Goal: Task Accomplishment & Management: Use online tool/utility

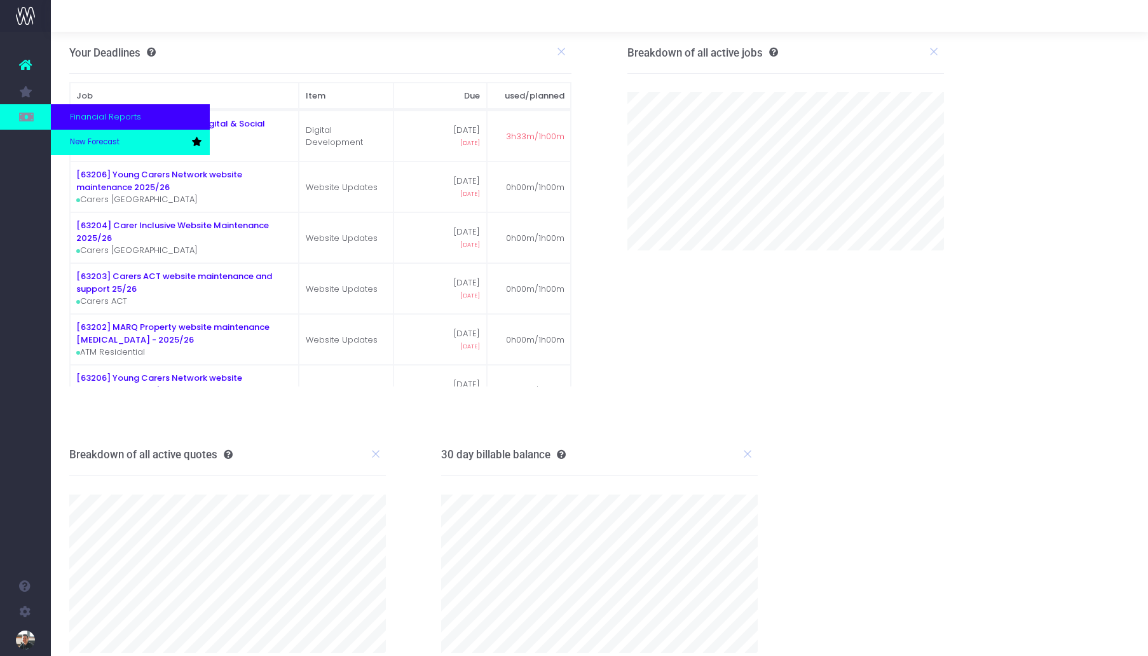
click at [114, 141] on span "New Forecast" at bounding box center [95, 142] width 50 height 11
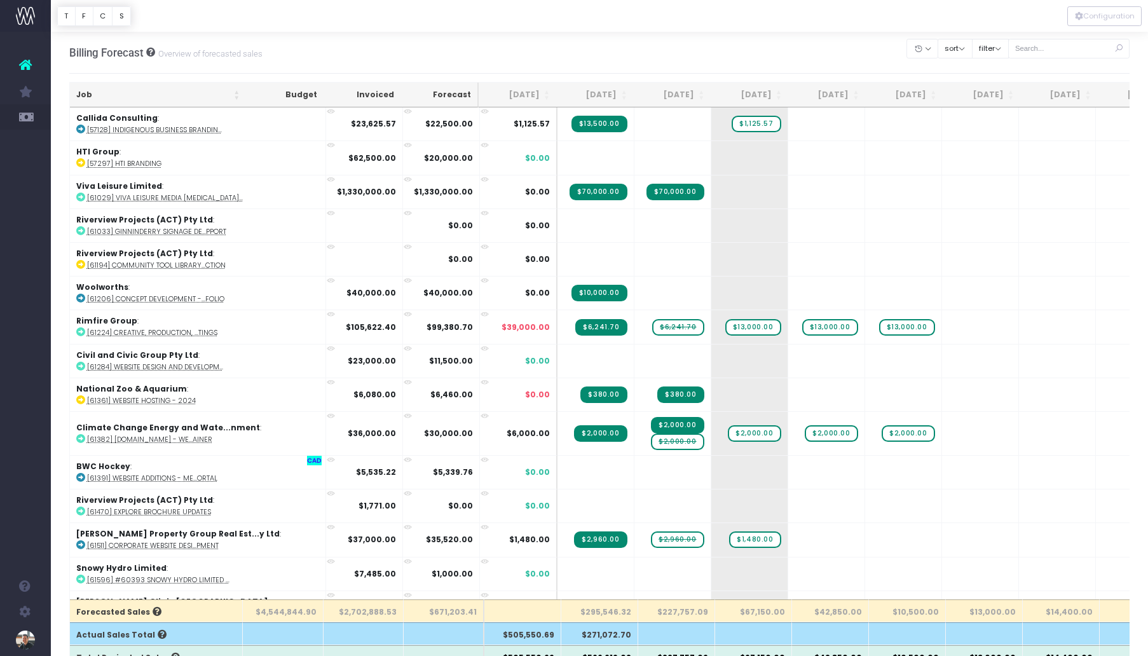
click at [79, 93] on th "Job" at bounding box center [158, 95] width 177 height 25
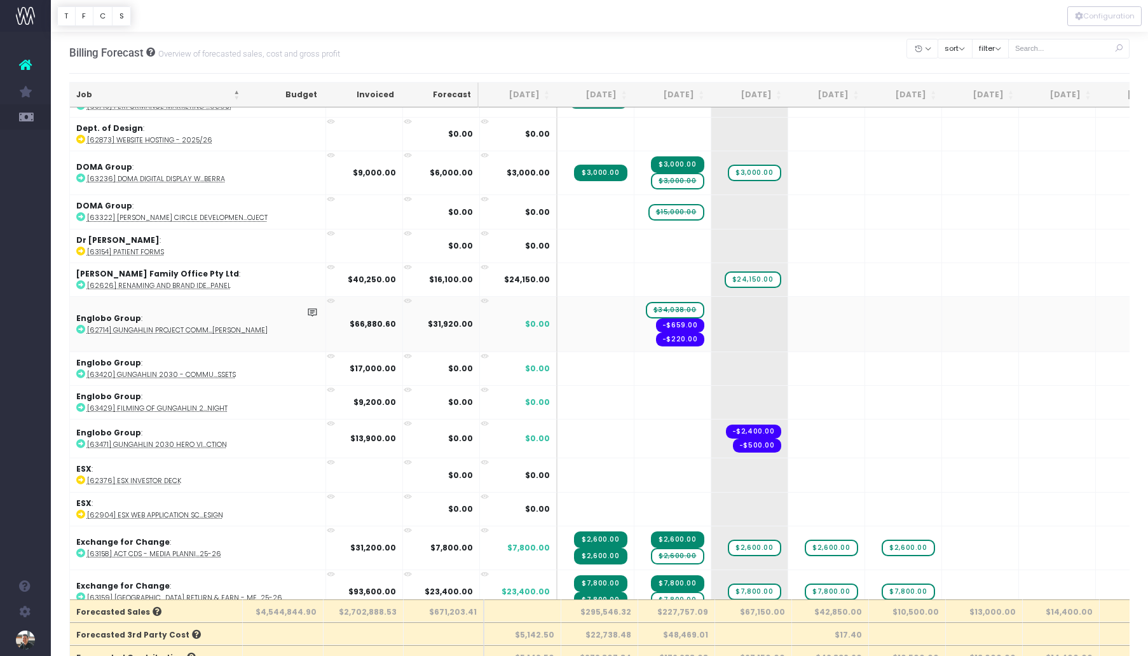
click at [167, 325] on abbr "[62714] Gungahlin Project Comm...[PERSON_NAME]" at bounding box center [177, 330] width 181 height 10
click at [173, 325] on abbr "[62714] Gungahlin Project Comm...[PERSON_NAME]" at bounding box center [177, 330] width 181 height 10
drag, startPoint x: 605, startPoint y: 303, endPoint x: 666, endPoint y: 303, distance: 60.4
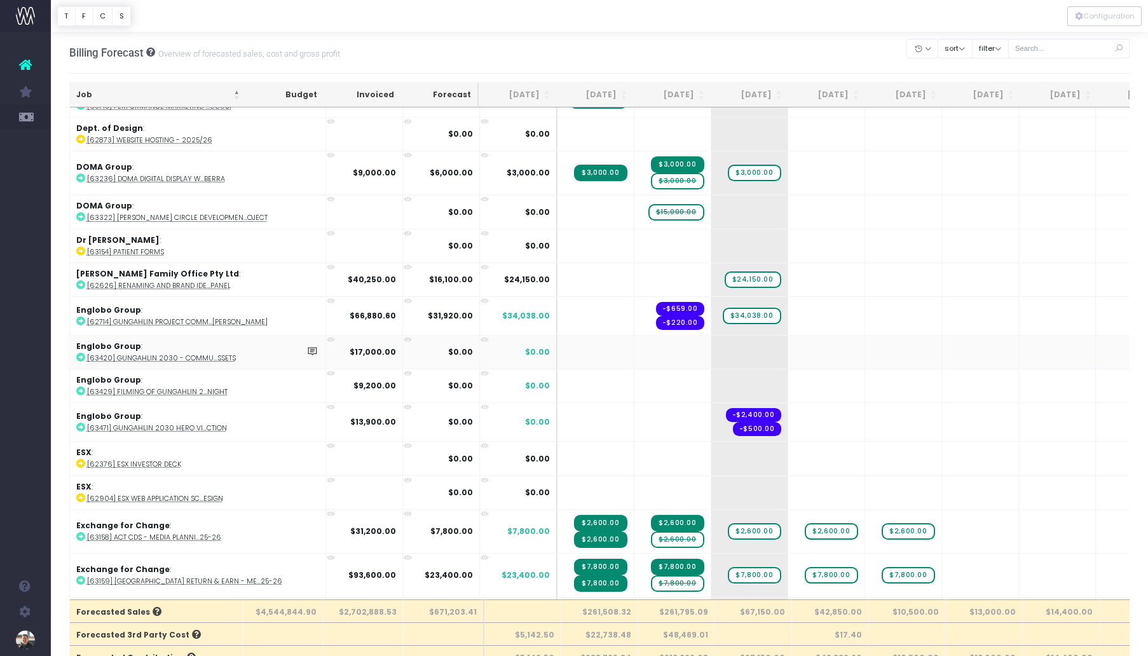
click at [170, 353] on abbr "[63420] Gungahlin 2030 - Commu...ssets" at bounding box center [161, 358] width 149 height 10
click at [711, 348] on span "+" at bounding box center [730, 352] width 38 height 33
click at [154, 387] on abbr "[63429] Filming of Gungahlin 2...Night" at bounding box center [157, 392] width 140 height 10
click at [711, 375] on span "+" at bounding box center [730, 385] width 38 height 33
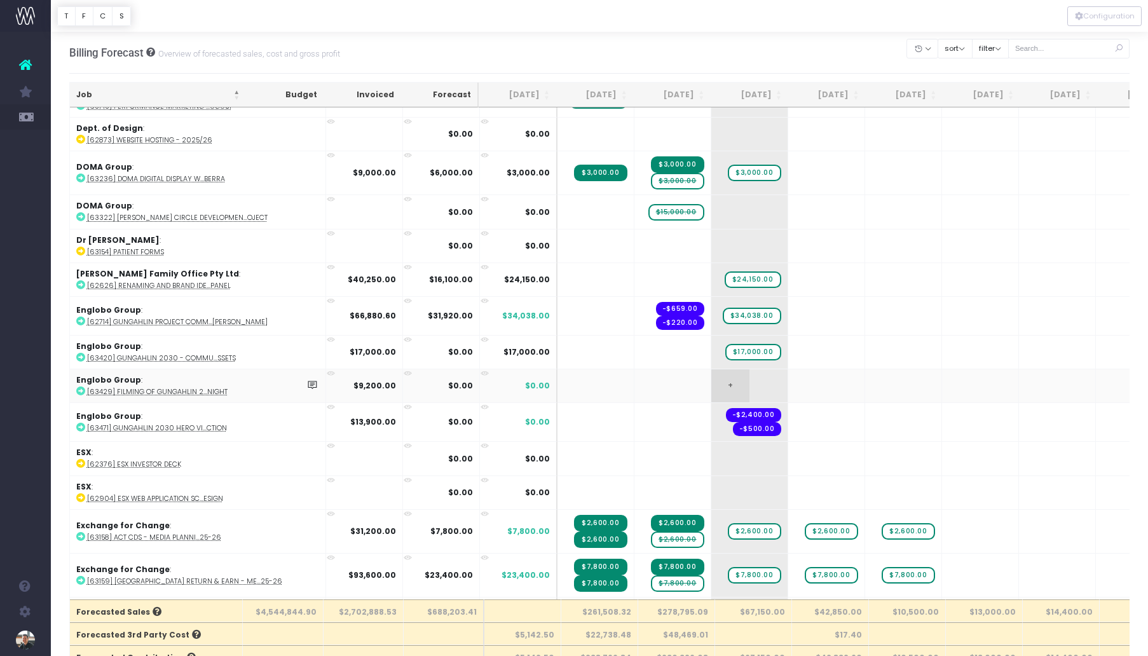
click at [711, 374] on span "+" at bounding box center [730, 385] width 38 height 33
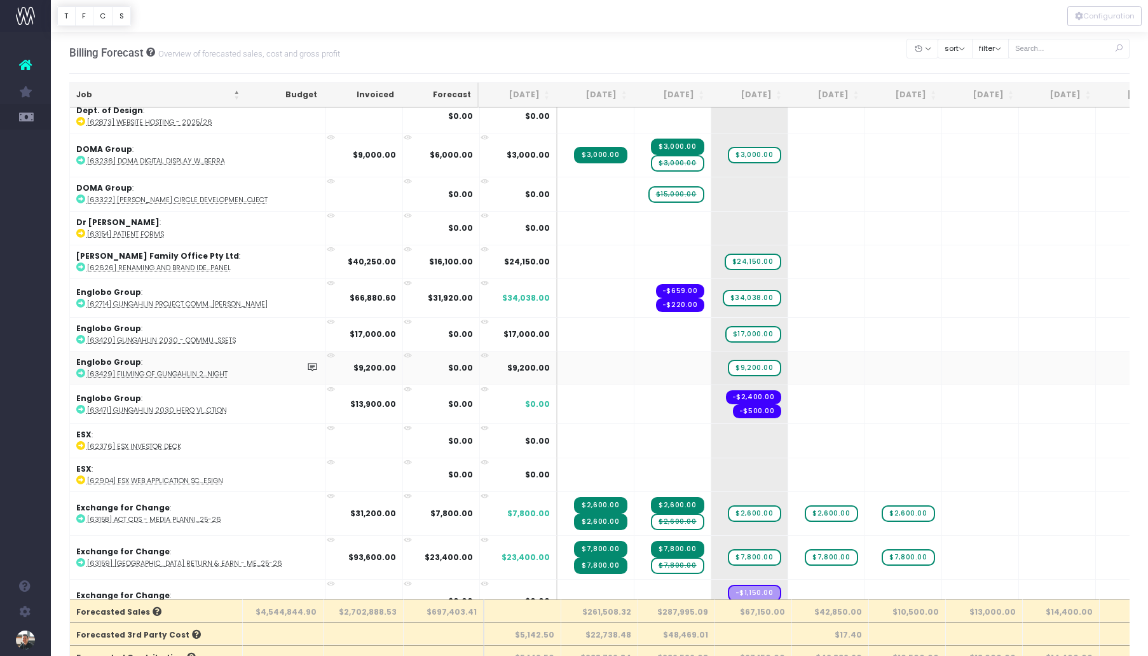
scroll to position [2696, 0]
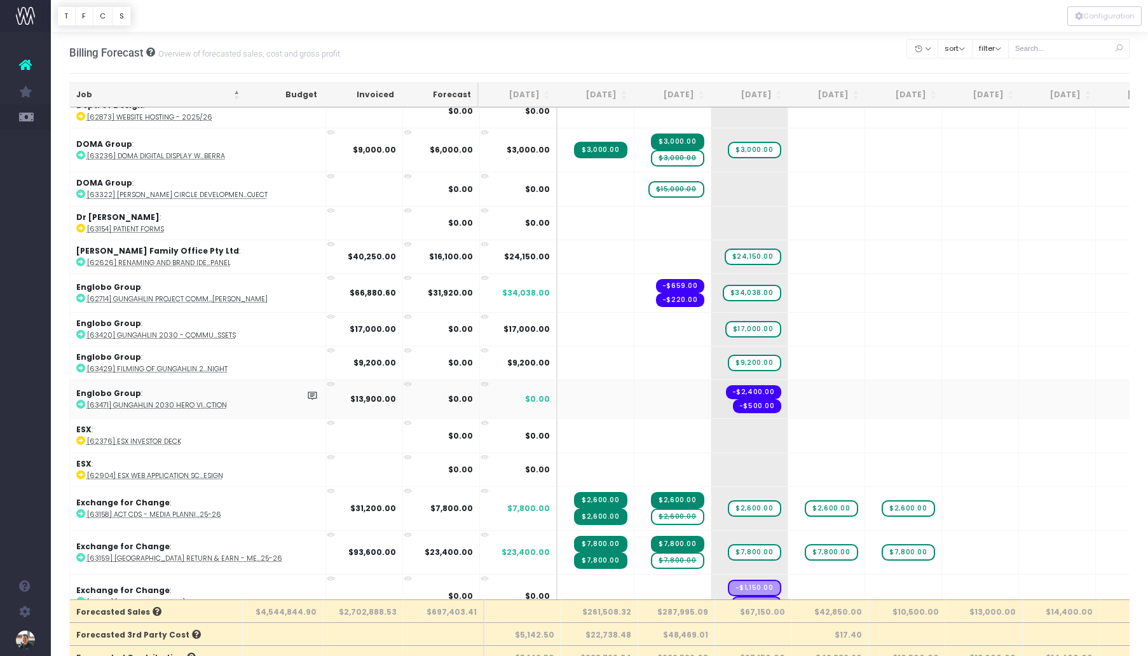
click at [174, 400] on abbr "[63471] Gungahlin 2030 Hero Vi...ction" at bounding box center [157, 405] width 140 height 10
click at [711, 389] on span "+" at bounding box center [730, 399] width 38 height 38
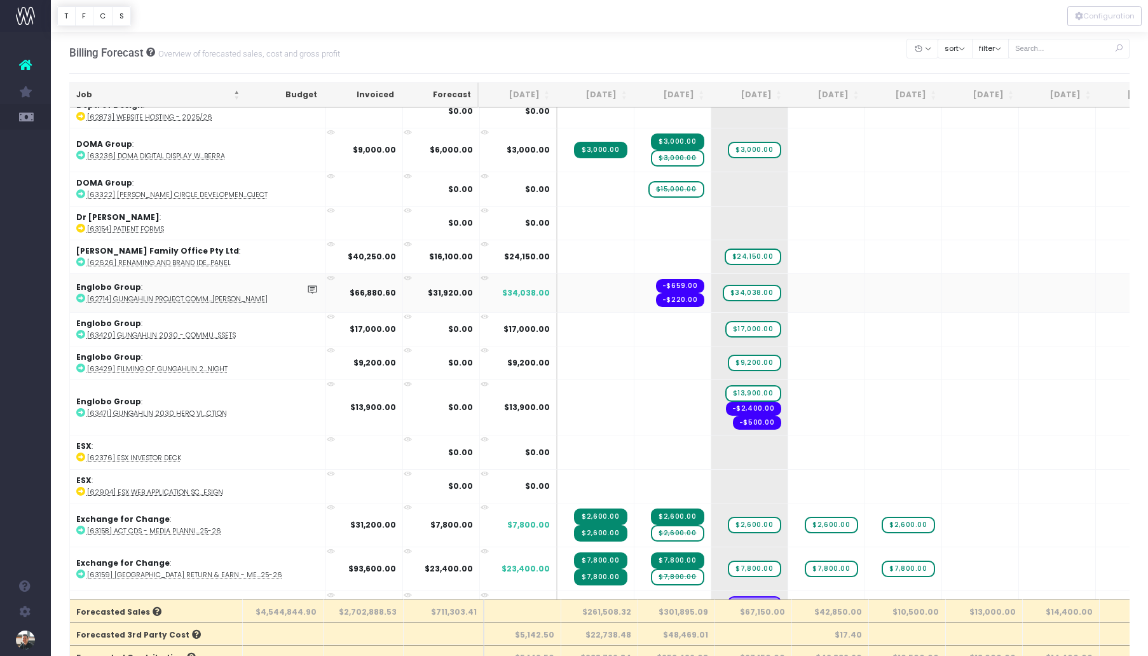
click at [166, 294] on abbr "[62714] Gungahlin Project Comm...[PERSON_NAME]" at bounding box center [177, 299] width 181 height 10
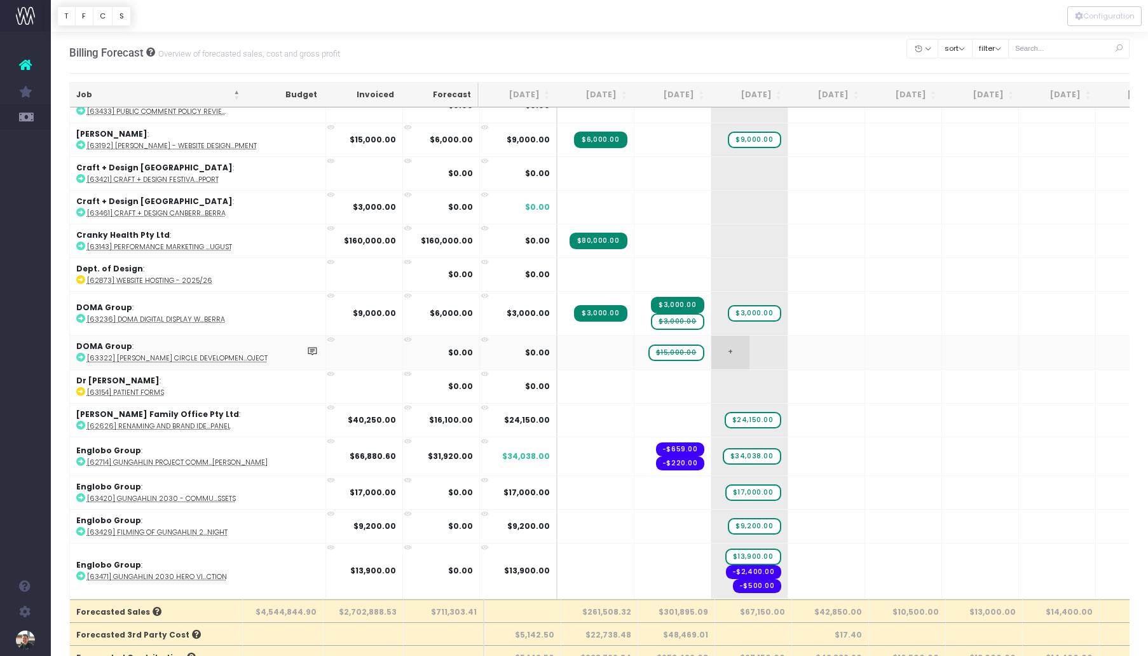
scroll to position [2529, 0]
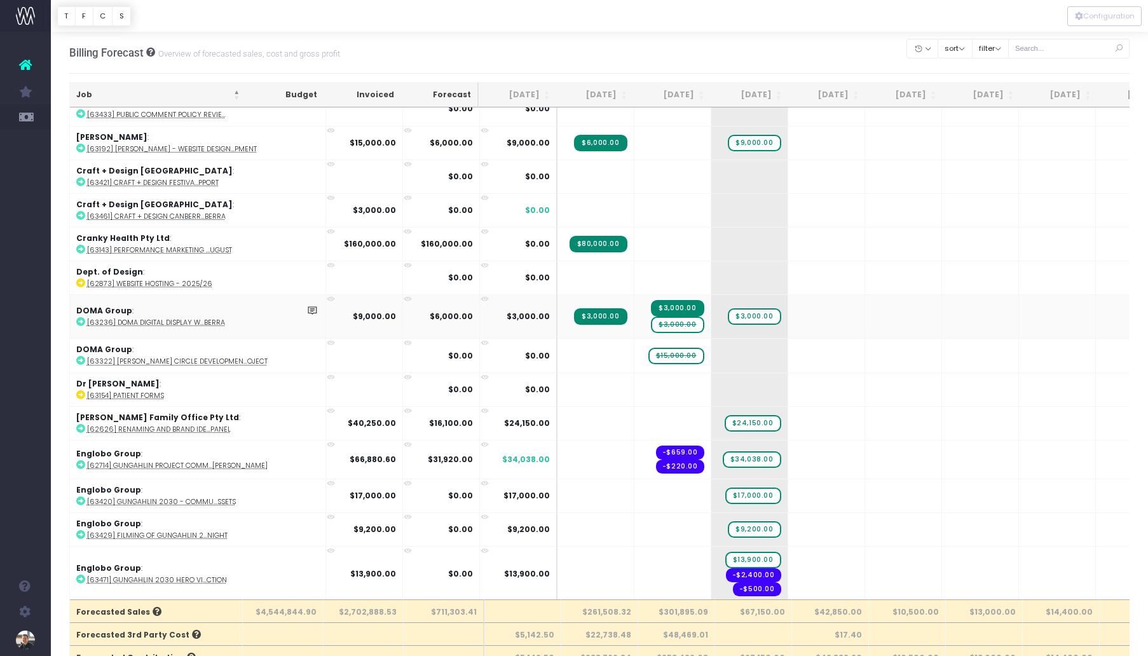
click at [651, 320] on span "$3,000.00" at bounding box center [677, 325] width 53 height 17
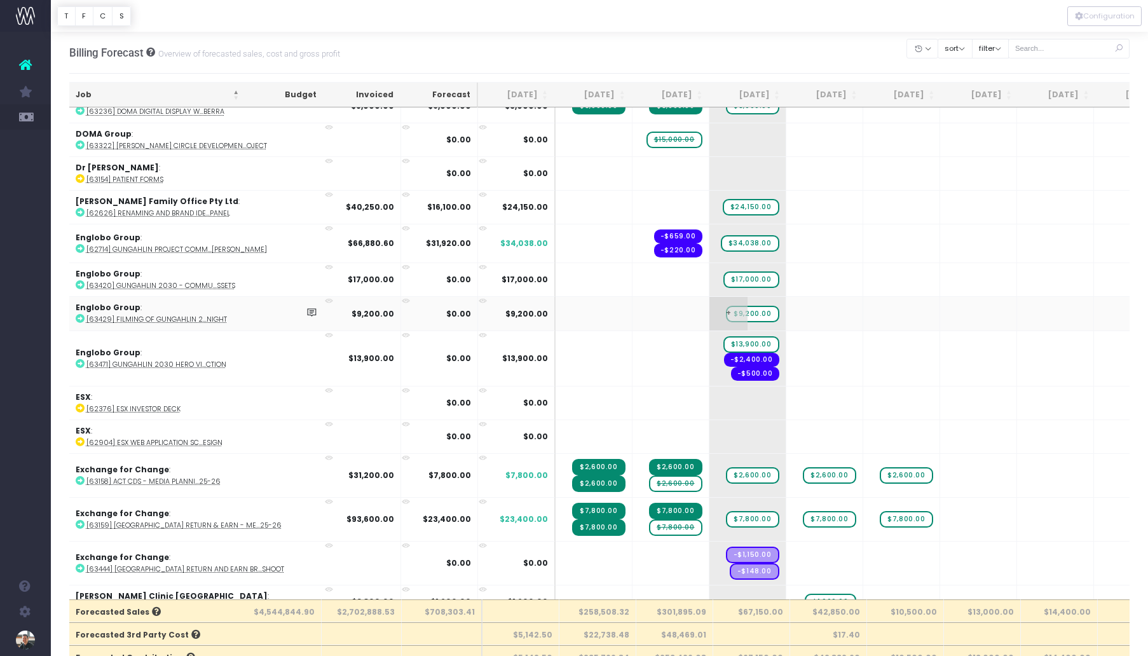
scroll to position [2735, 2]
drag, startPoint x: 693, startPoint y: 306, endPoint x: 612, endPoint y: 304, distance: 81.4
click at [648, 306] on span "$9,200.00" at bounding box center [675, 314] width 54 height 21
drag, startPoint x: 693, startPoint y: 310, endPoint x: 624, endPoint y: 311, distance: 69.9
click at [648, 311] on span "$9,200.00" at bounding box center [675, 314] width 54 height 21
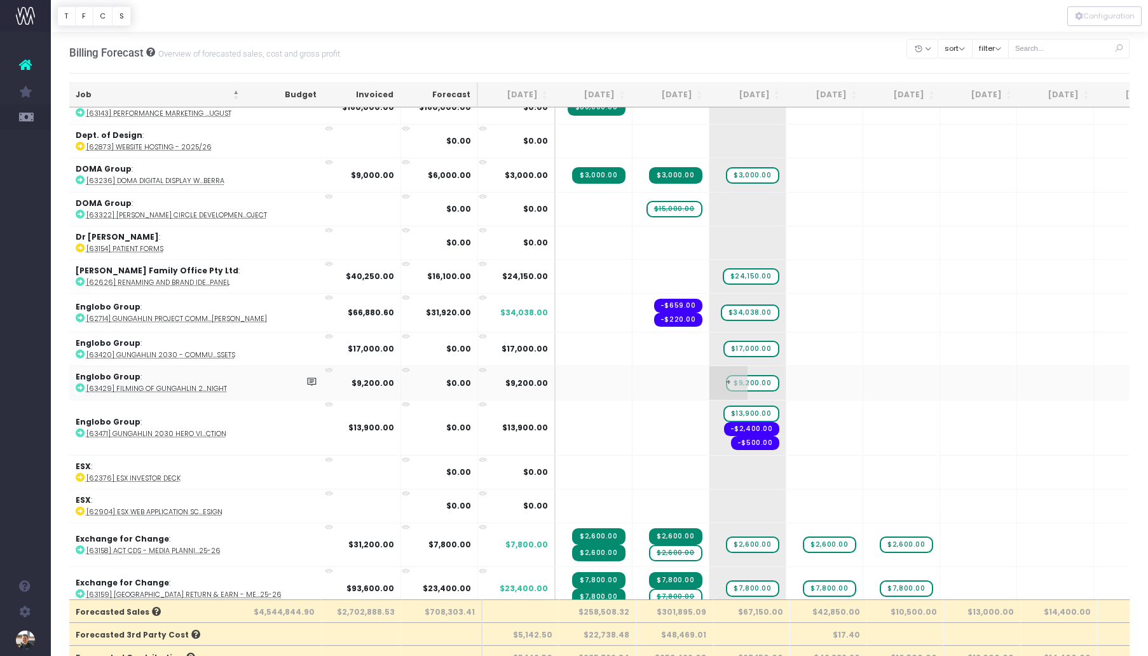
scroll to position [2663, 2]
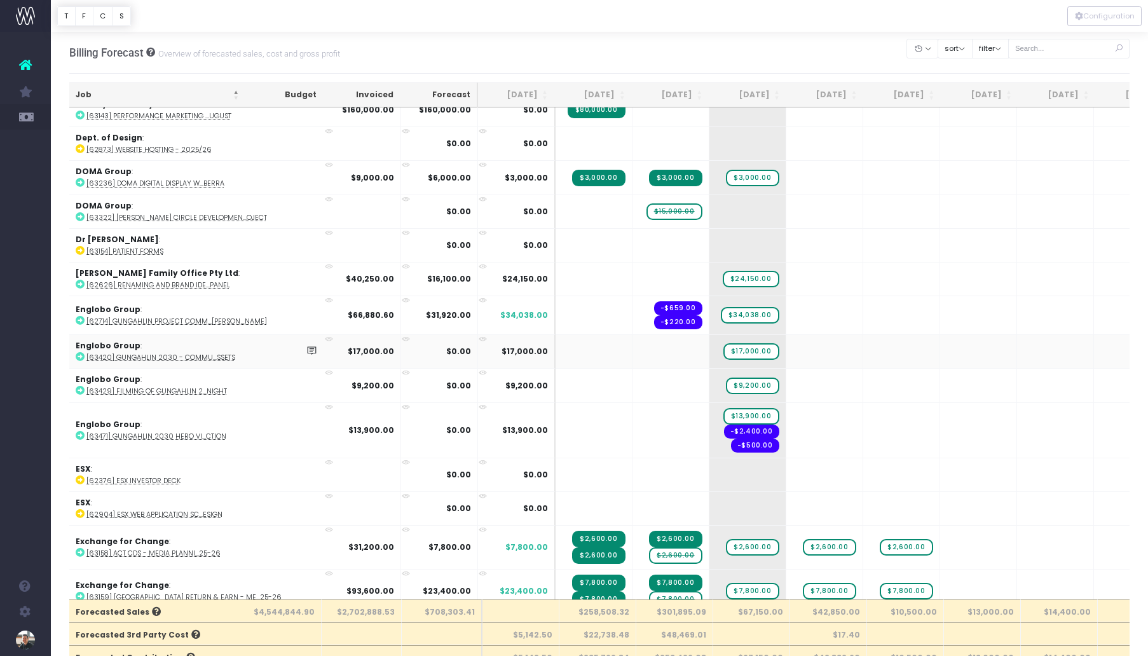
click at [137, 353] on abbr "[63420] Gungahlin 2030 - Commu...ssets" at bounding box center [160, 358] width 149 height 10
click at [178, 386] on abbr "[63429] Filming of Gungahlin 2...Night" at bounding box center [156, 391] width 140 height 10
click at [191, 432] on abbr "[63471] Gungahlin 2030 Hero Vi...ction" at bounding box center [156, 437] width 140 height 10
click at [510, 46] on div "Billing Forecast Overview of forecasted sales, cost and gross profit Clear Filt…" at bounding box center [599, 53] width 1061 height 42
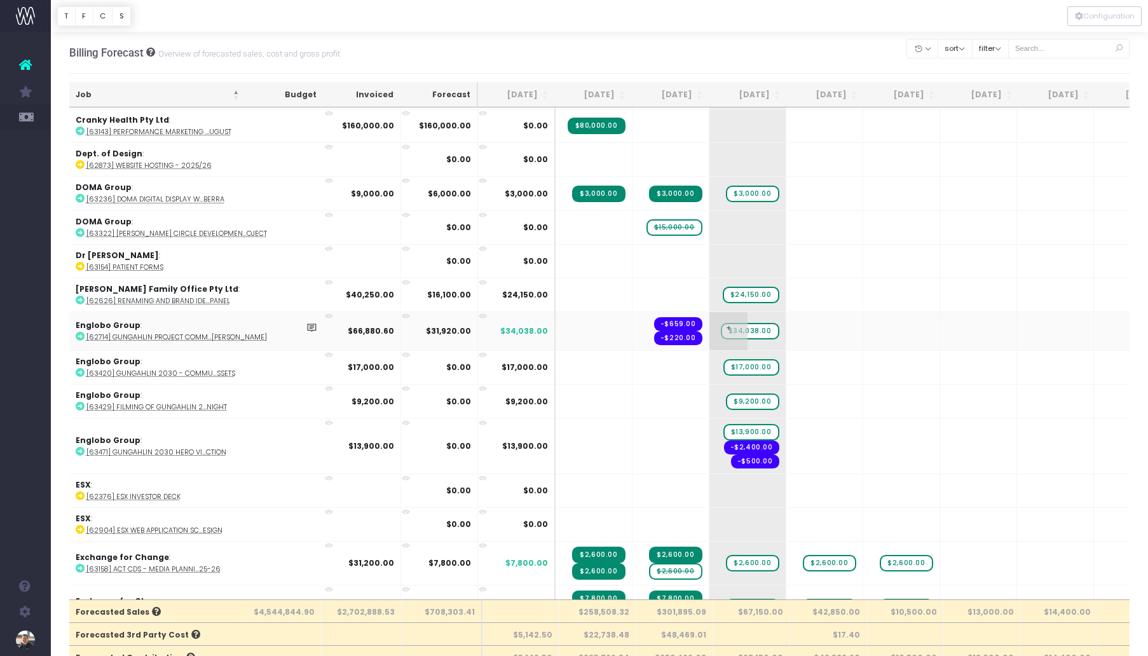
scroll to position [2649, 2]
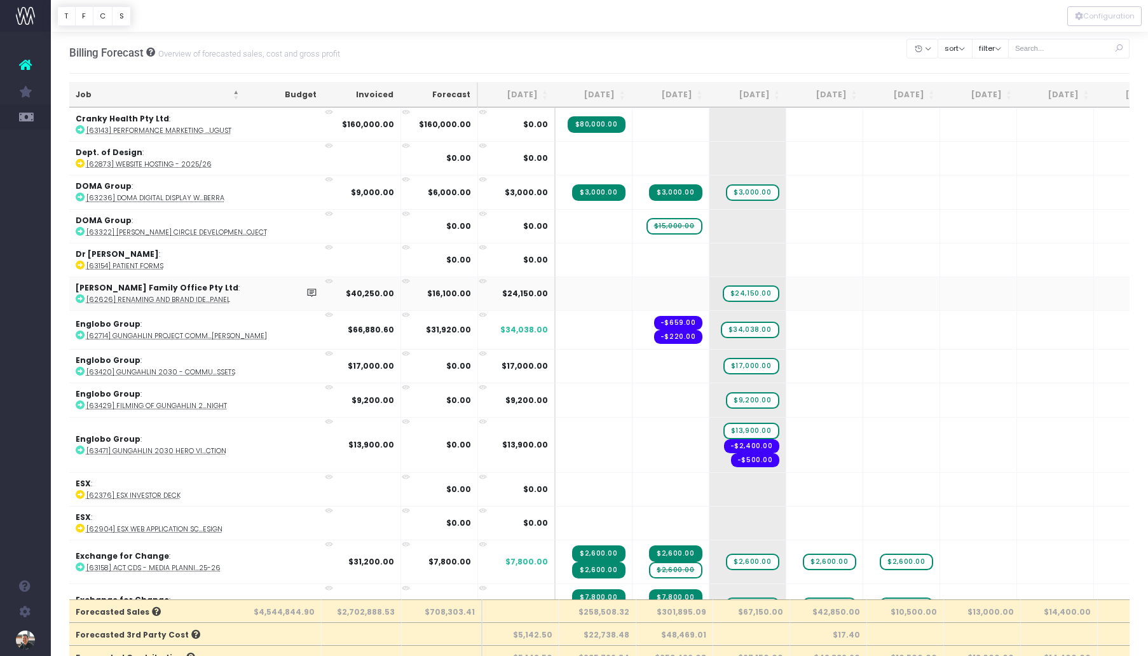
click at [174, 295] on abbr "[62626] Renaming and brand ide...Panel" at bounding box center [158, 300] width 144 height 10
click at [605, 48] on div "Billing Forecast Overview of forecasted sales, cost and gross profit Clear Filt…" at bounding box center [599, 53] width 1061 height 42
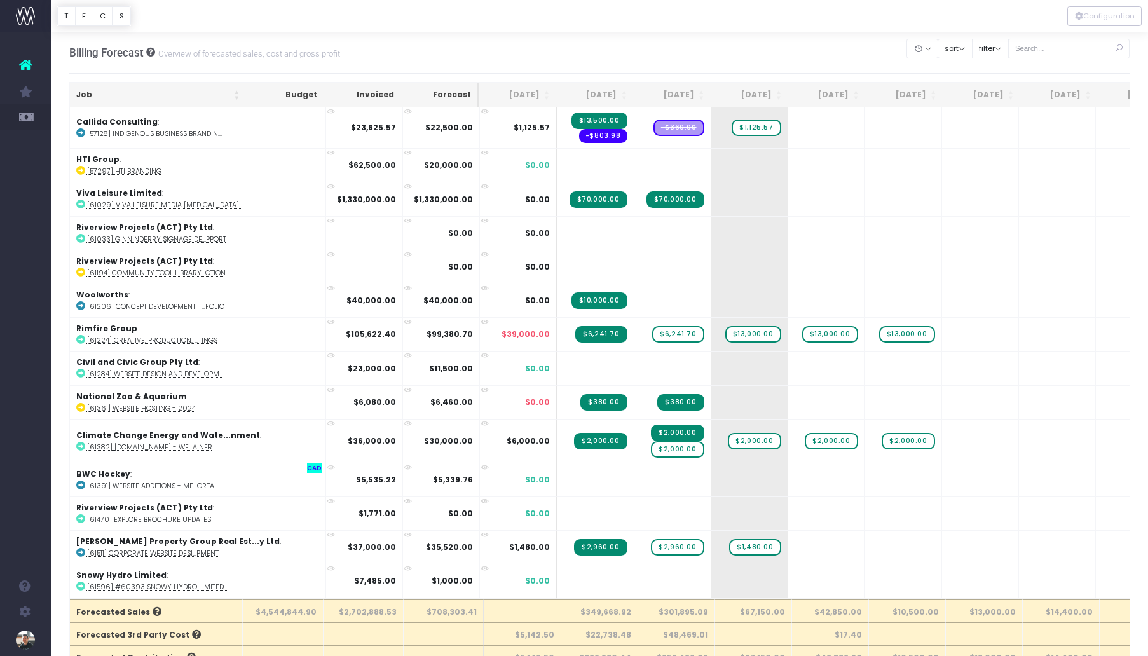
click at [94, 95] on th "Job" at bounding box center [158, 95] width 177 height 25
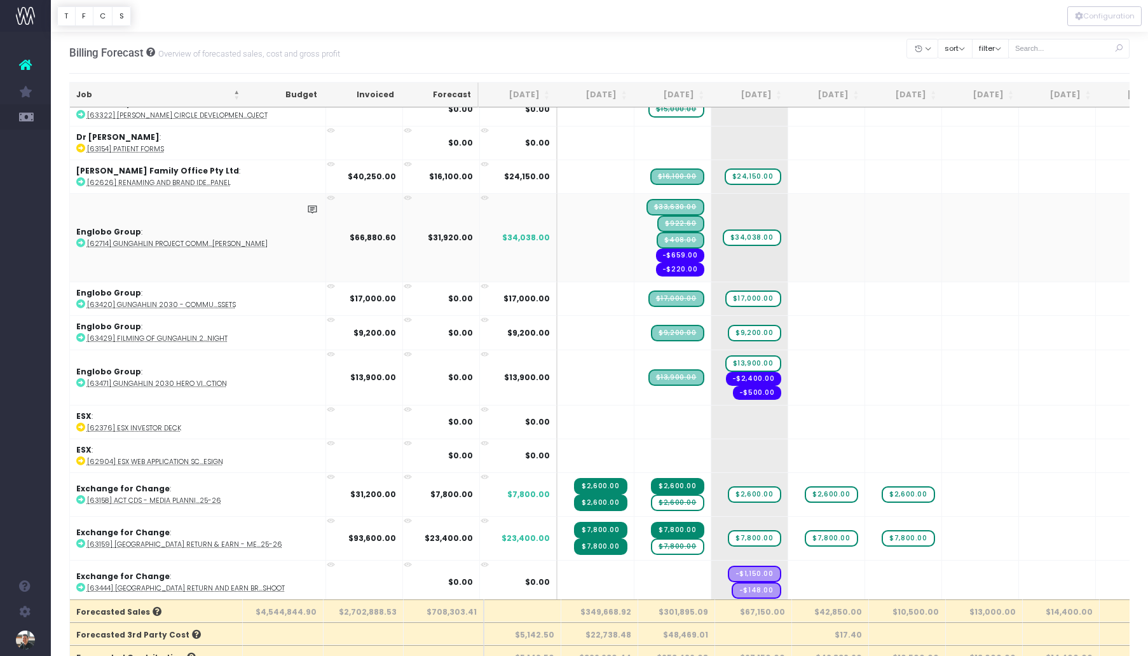
scroll to position [2766, 0]
click at [725, 169] on span "$24,150.00" at bounding box center [753, 176] width 57 height 17
click at [711, 168] on span "+" at bounding box center [730, 176] width 38 height 33
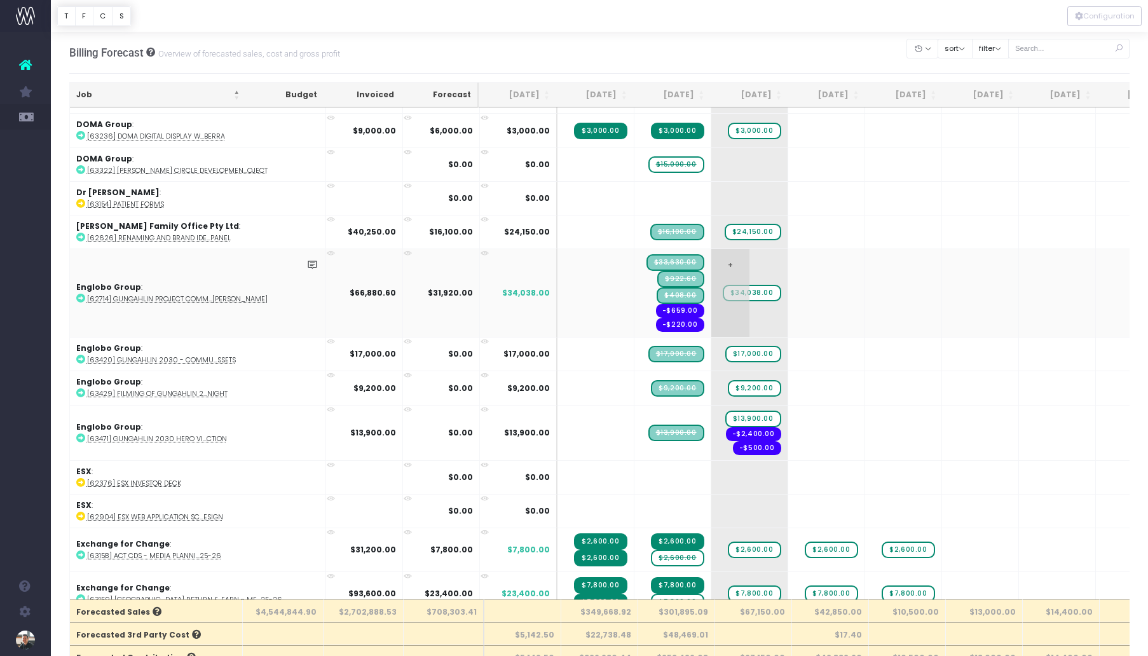
scroll to position [2708, 0]
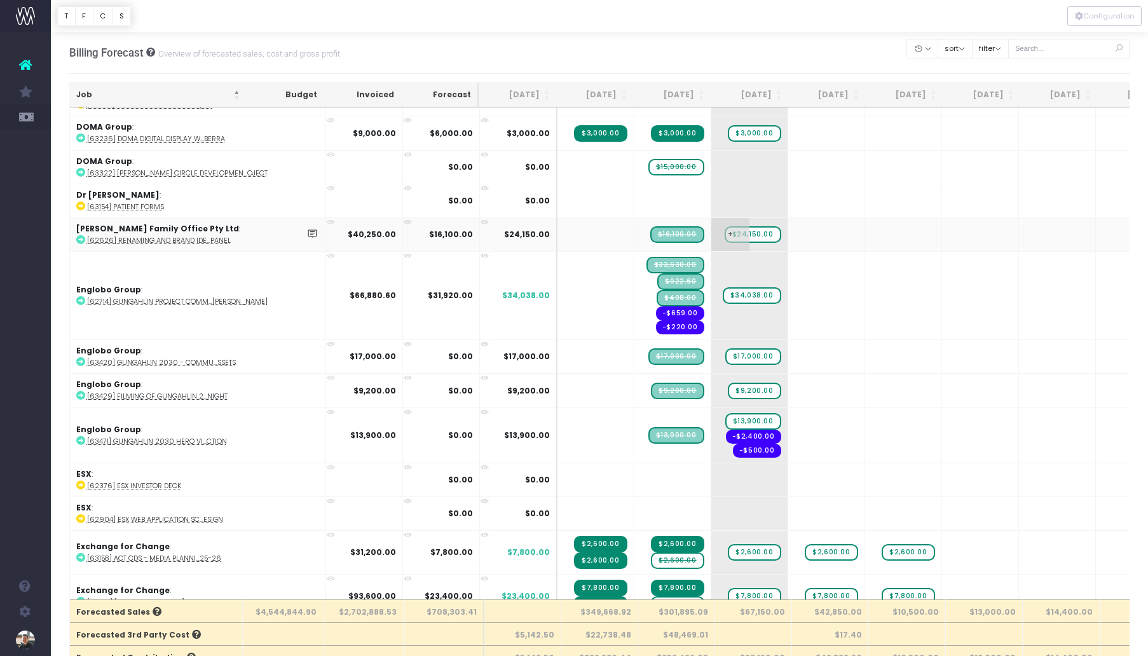
click at [725, 228] on span "$24,150.00" at bounding box center [753, 234] width 57 height 17
click at [723, 288] on span "$34,038.00" at bounding box center [752, 295] width 58 height 17
click at [725, 349] on span "$17,000.00" at bounding box center [753, 356] width 56 height 17
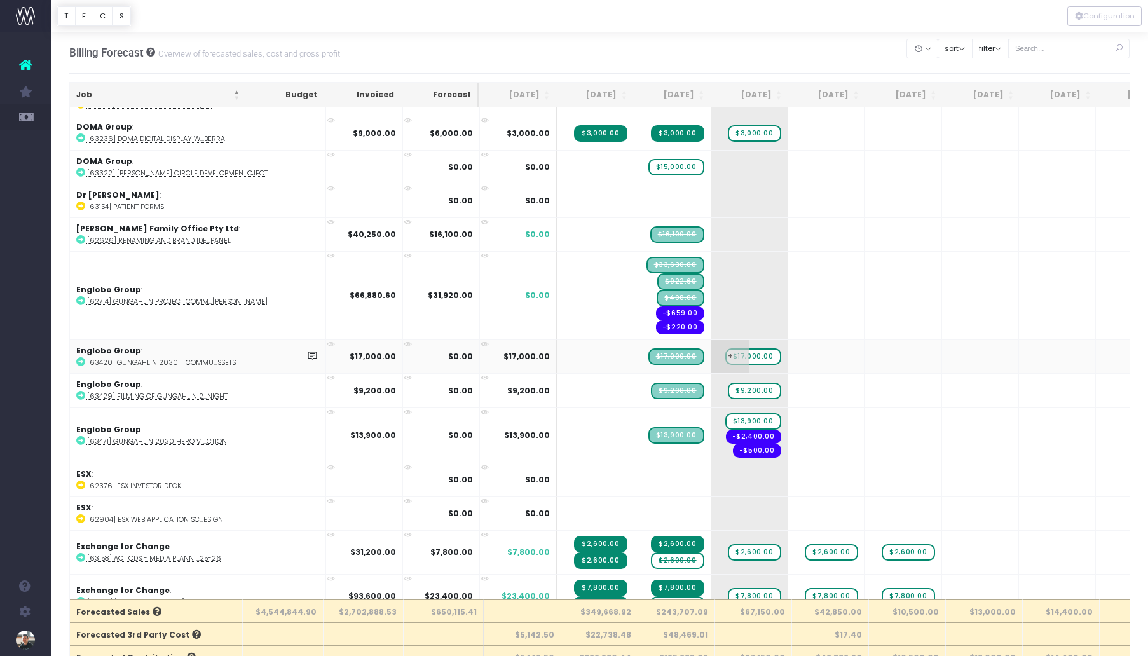
click at [725, 349] on span "$17,000.00" at bounding box center [753, 356] width 56 height 17
click at [728, 383] on span "$9,200.00" at bounding box center [754, 391] width 53 height 17
click at [725, 413] on span "$13,900.00" at bounding box center [753, 421] width 56 height 17
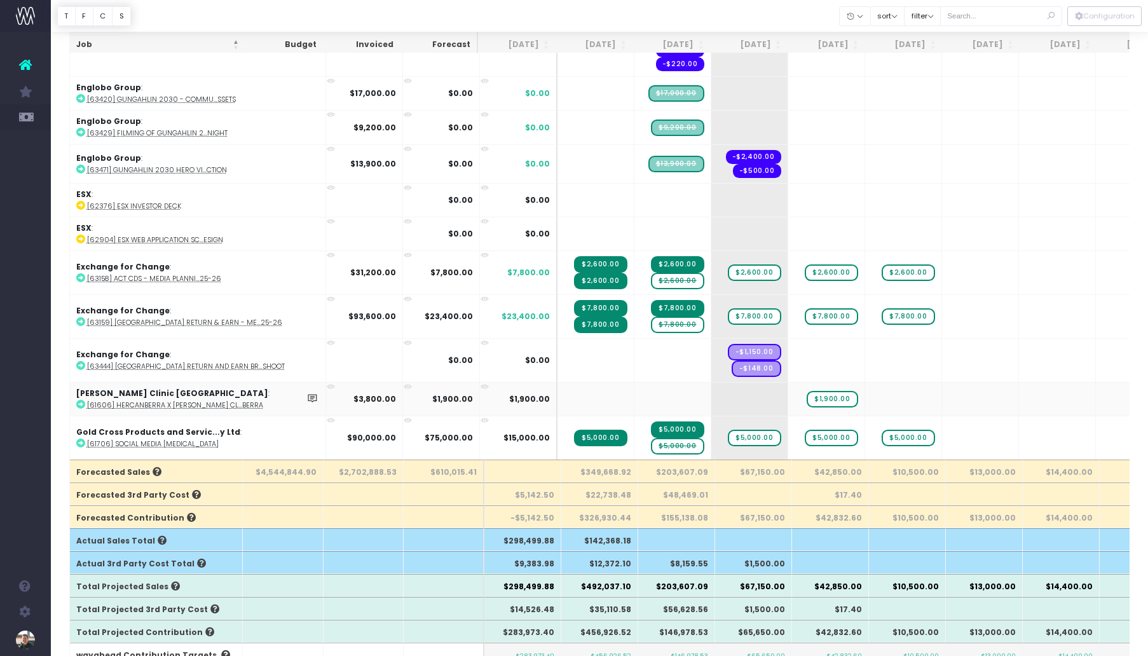
scroll to position [2836, 0]
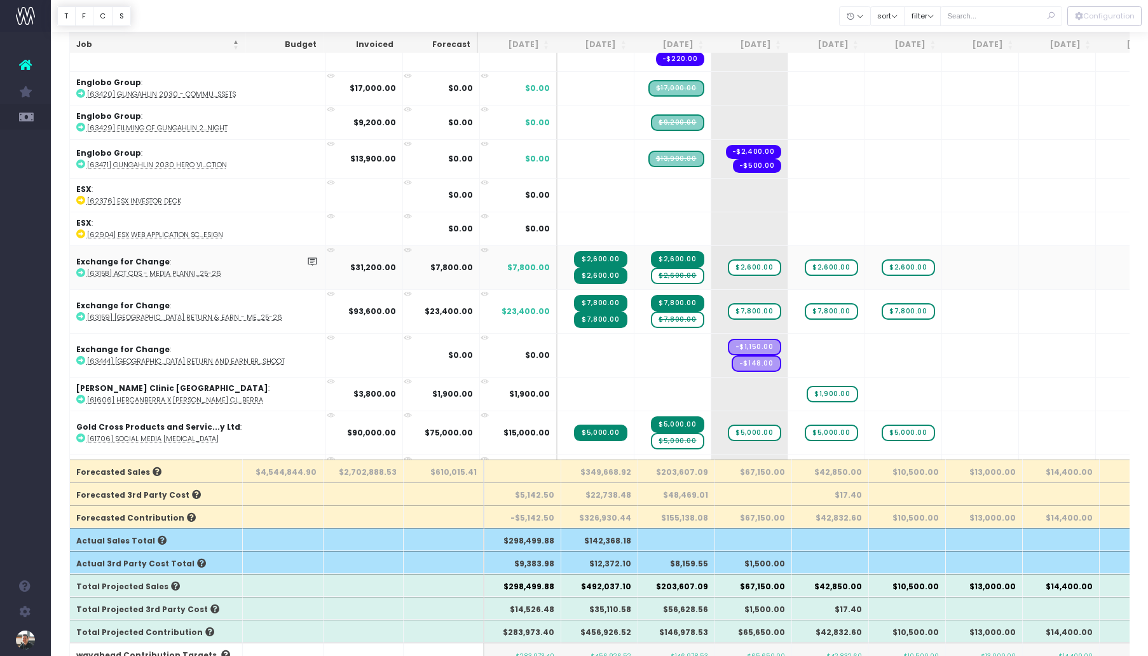
click at [651, 268] on span "$2,600.00" at bounding box center [677, 276] width 53 height 17
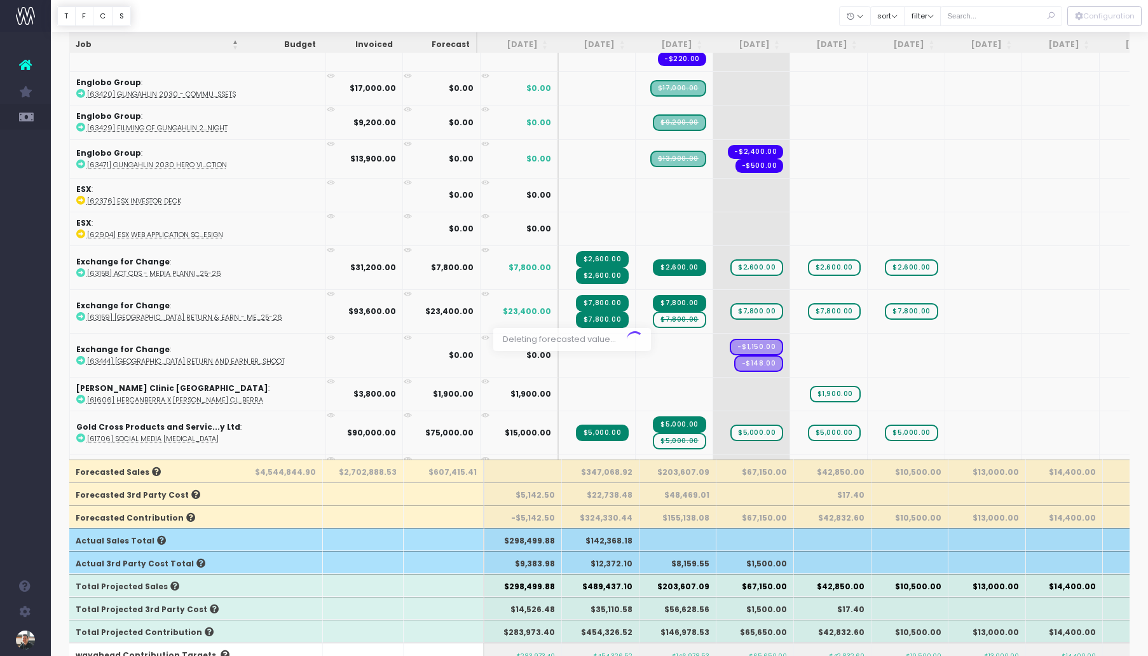
scroll to position [0, 0]
click at [653, 311] on span "$7,800.00" at bounding box center [679, 319] width 53 height 17
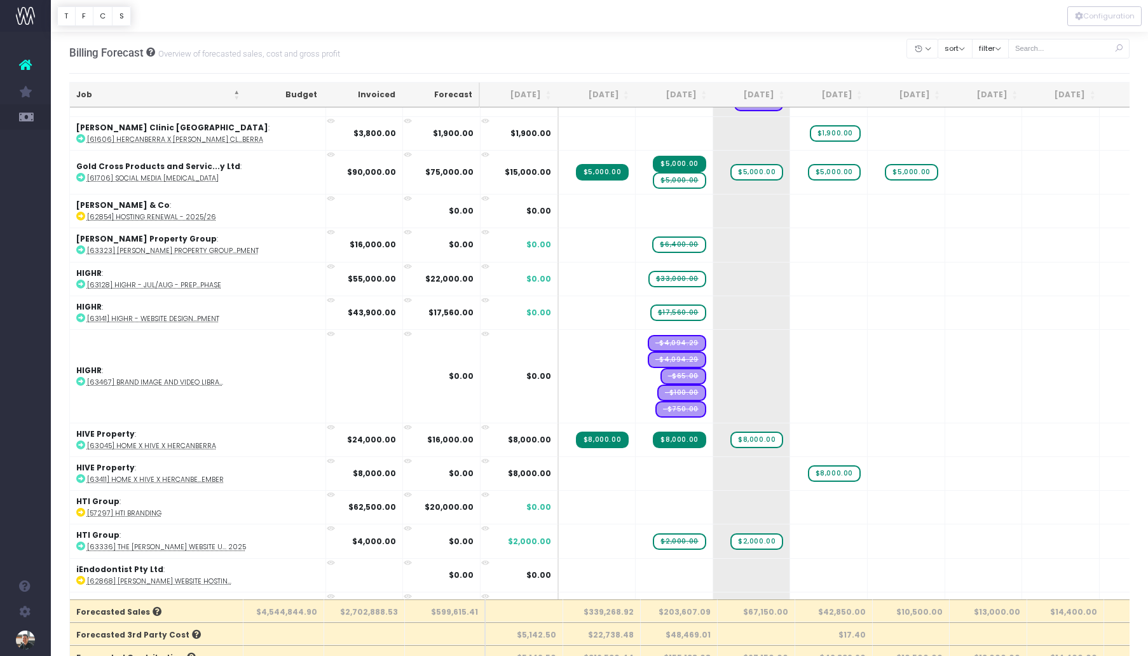
scroll to position [3239, 0]
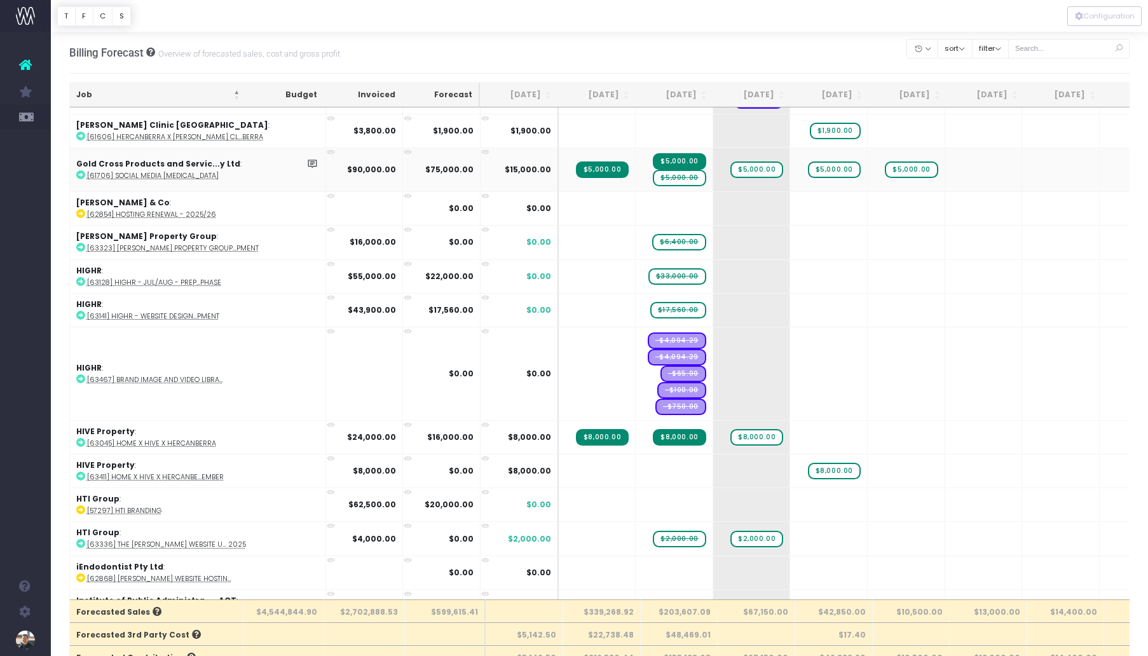
click at [653, 172] on span "$5,000.00" at bounding box center [679, 178] width 53 height 17
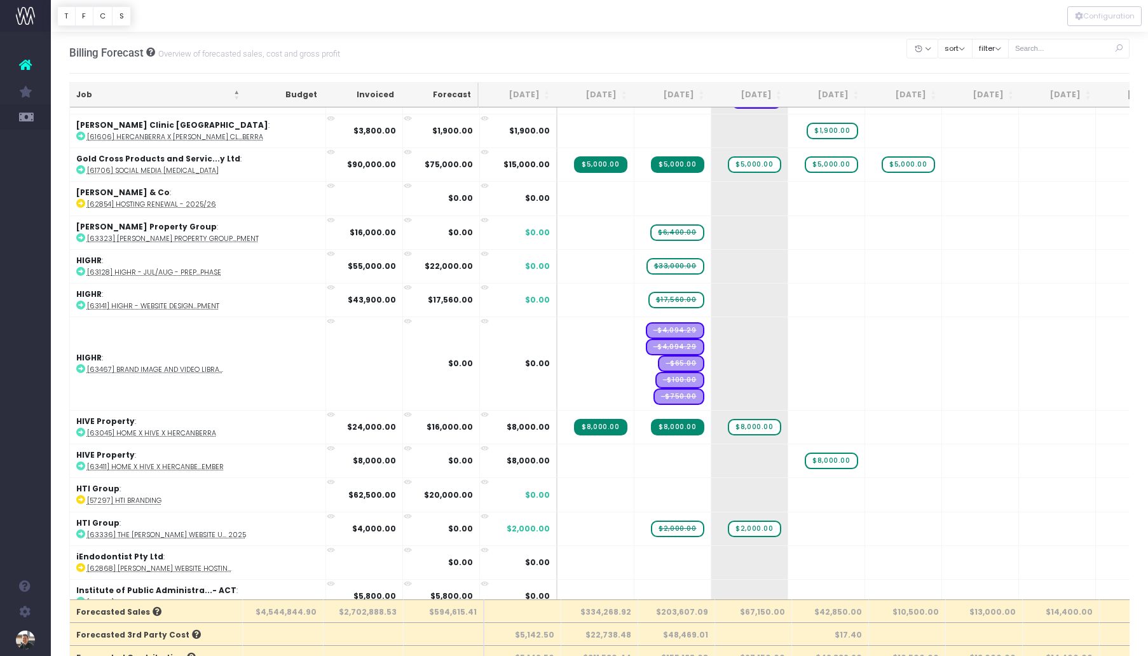
click at [649, 63] on div "Billing Forecast Overview of forecasted sales, cost and gross profit Clear Filt…" at bounding box center [599, 53] width 1061 height 42
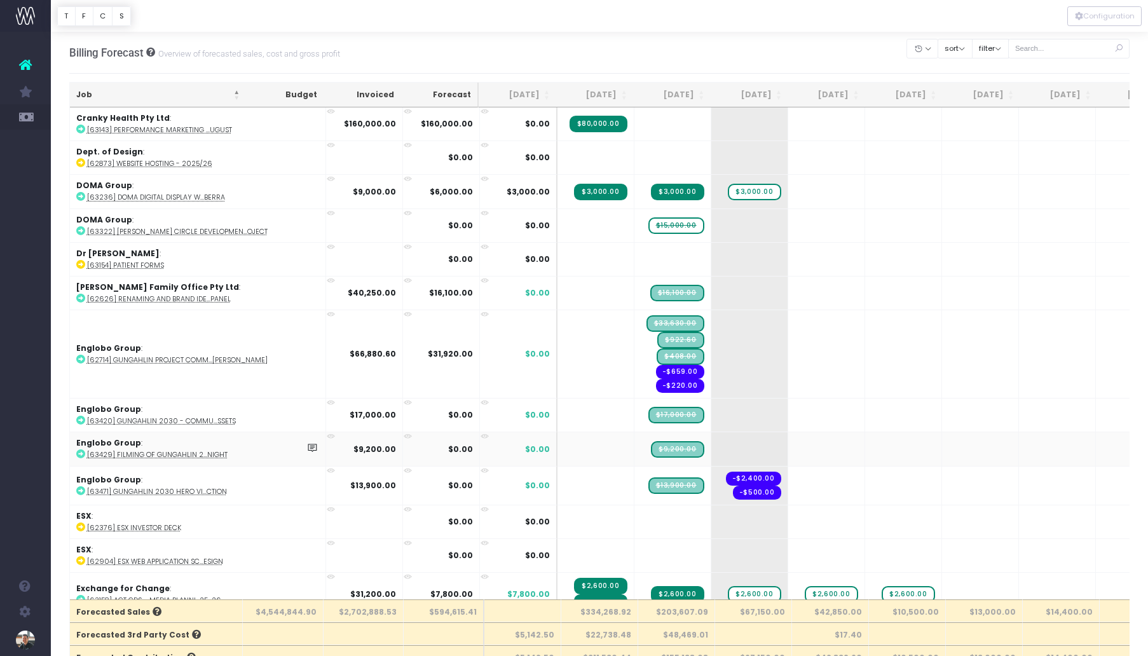
scroll to position [2639, 0]
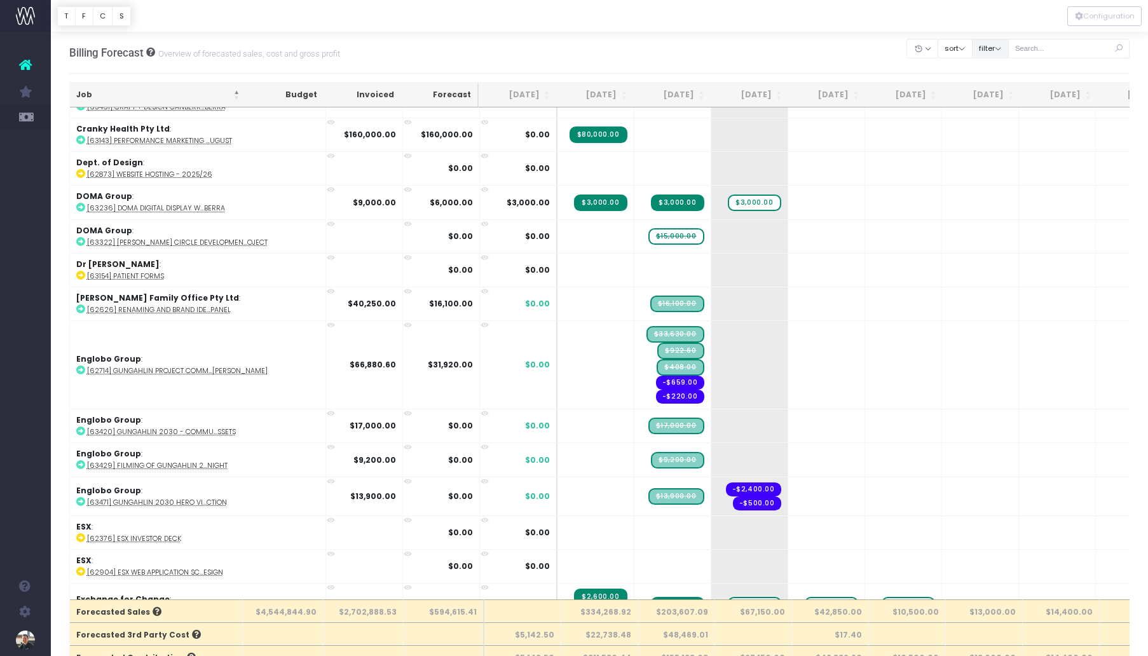
click at [1009, 45] on button "filter" at bounding box center [990, 49] width 37 height 20
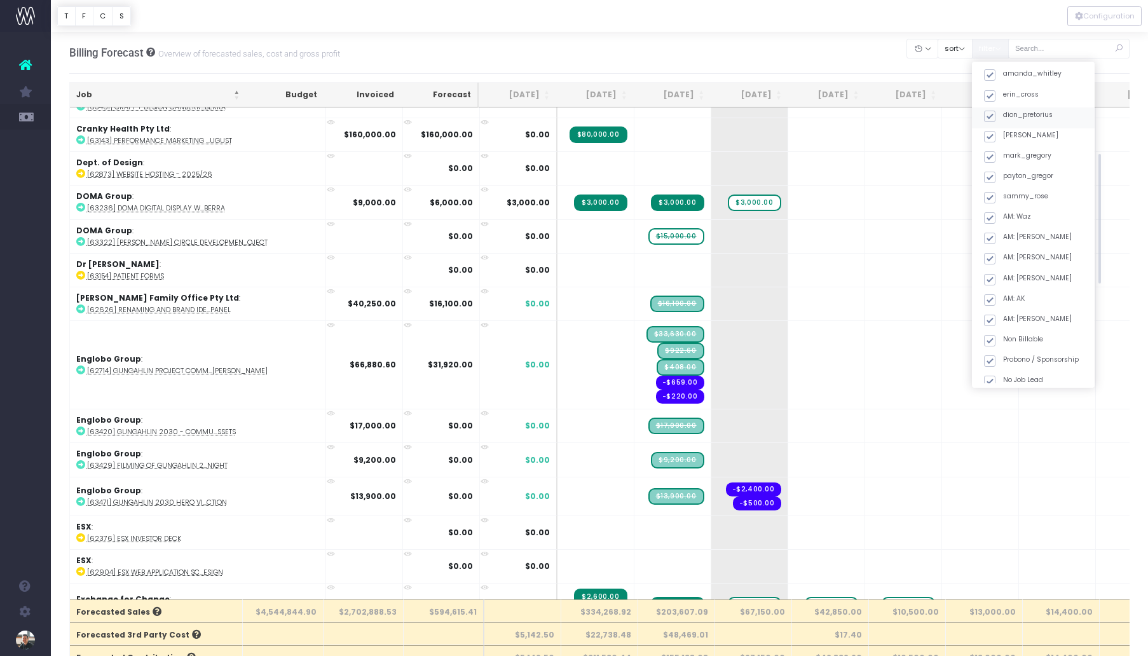
scroll to position [460, 0]
click at [1008, 249] on div "Archived" at bounding box center [1033, 245] width 123 height 20
click at [995, 245] on span at bounding box center [989, 243] width 11 height 11
click at [1007, 245] on input "Archived" at bounding box center [1007, 241] width 8 height 8
checkbox input "true"
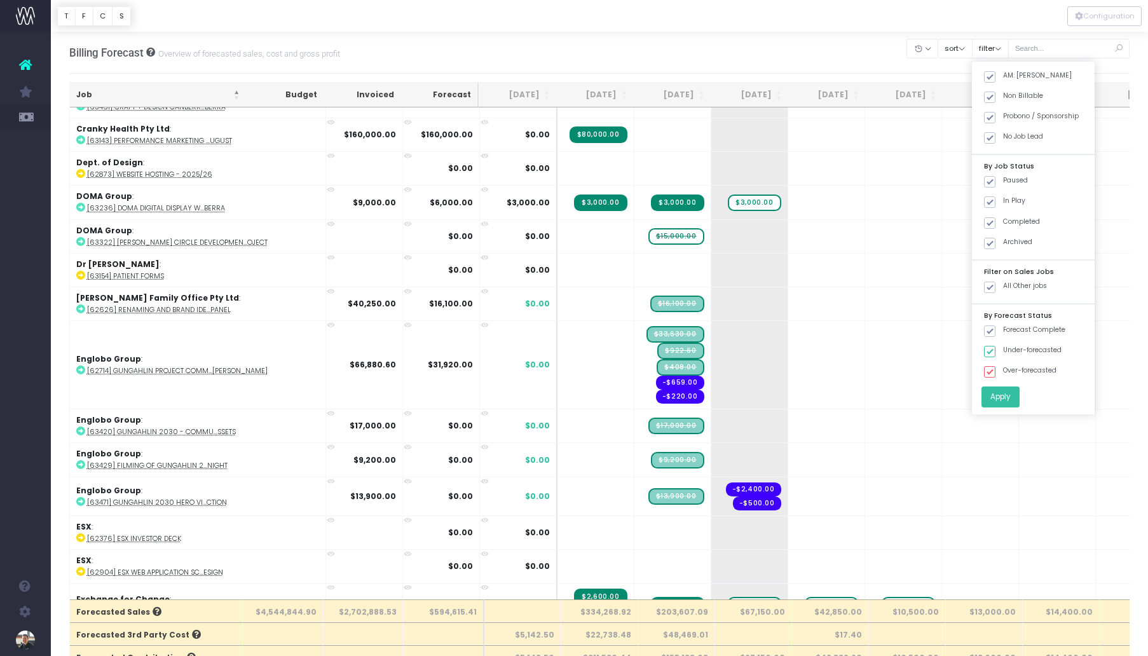
click at [1019, 392] on button "Apply" at bounding box center [1000, 396] width 38 height 21
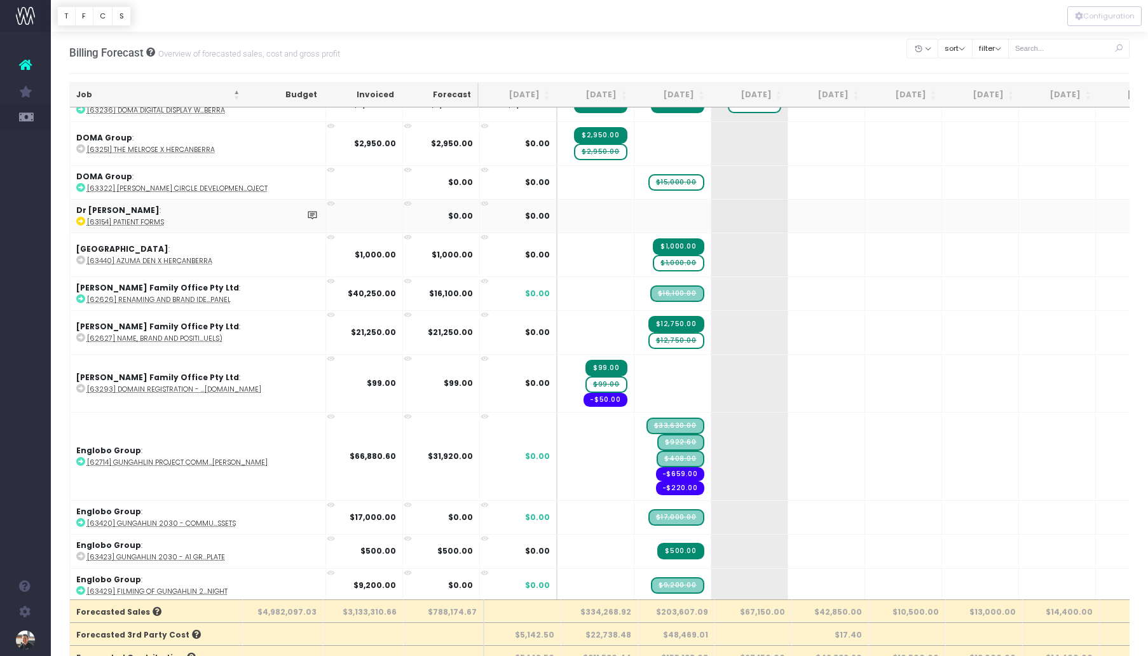
scroll to position [4123, 0]
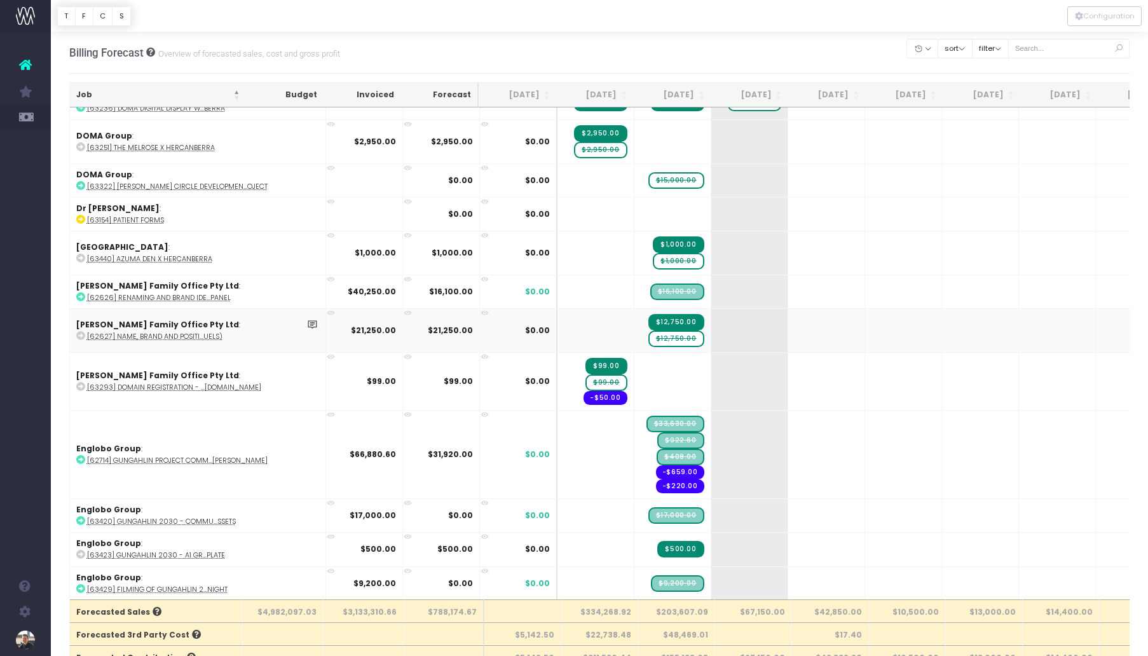
click at [648, 333] on span "$12,750.00" at bounding box center [676, 339] width 56 height 17
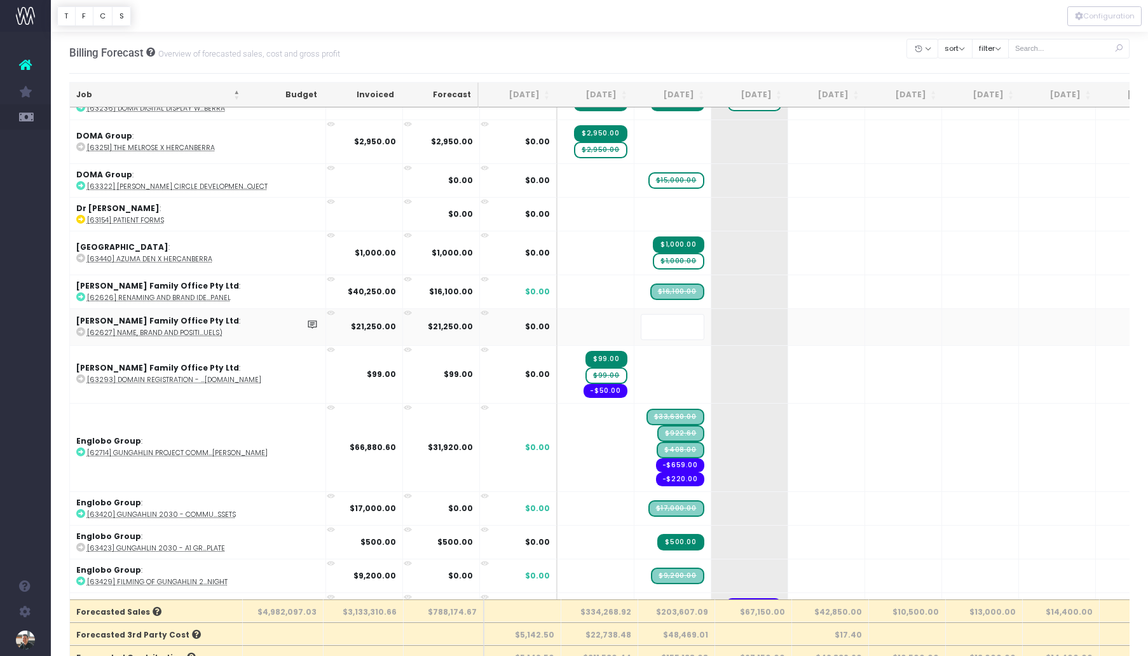
click at [625, 53] on body "Oh my... this is bad. wayahead wasn't able to load this page. Please contact su…" at bounding box center [574, 328] width 1148 height 656
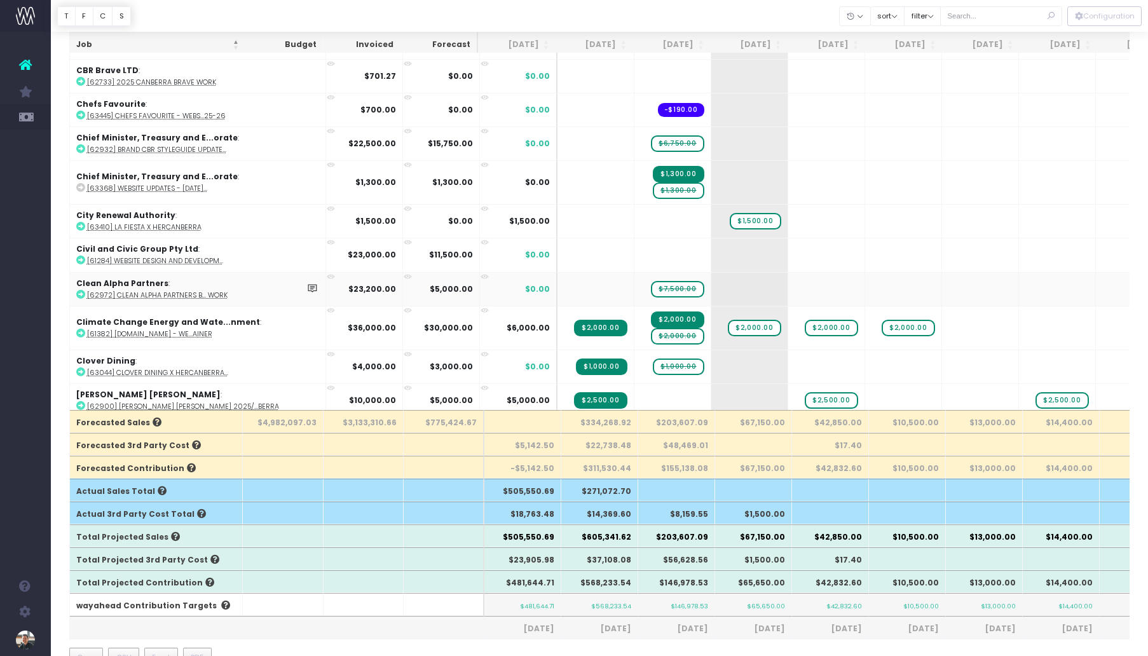
scroll to position [2982, 0]
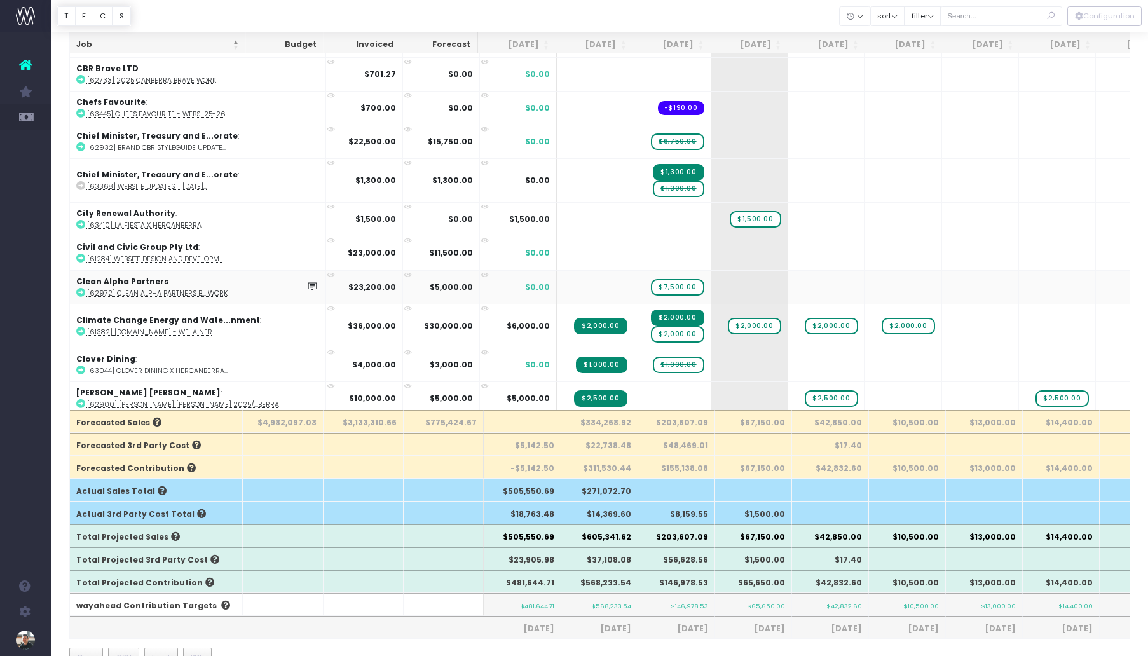
click at [179, 289] on abbr "[62972] Clean Alpha Partners B... Work" at bounding box center [157, 294] width 140 height 10
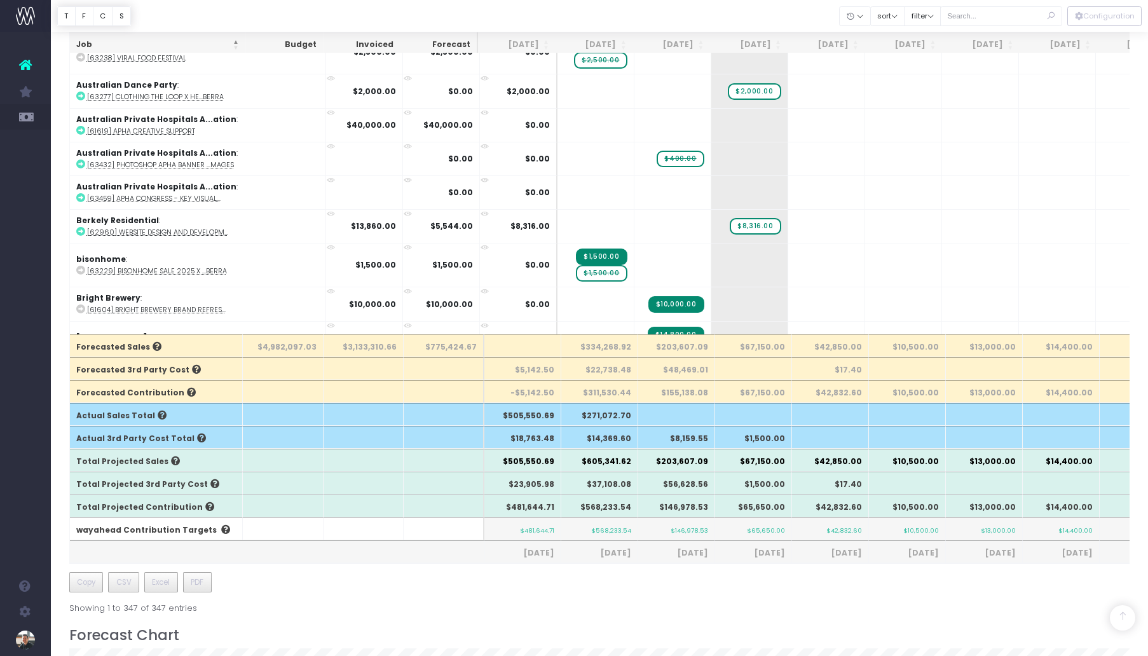
scroll to position [266, 0]
drag, startPoint x: 598, startPoint y: 506, endPoint x: 628, endPoint y: 505, distance: 30.5
click at [619, 506] on th "$568,233.54" at bounding box center [599, 505] width 77 height 23
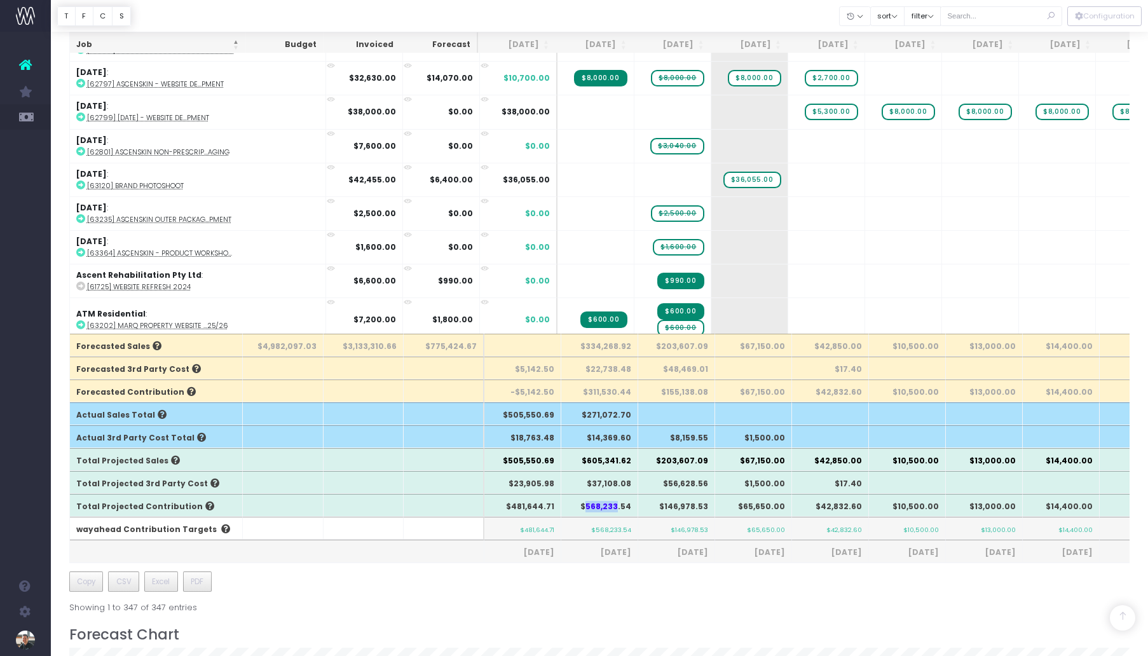
scroll to position [416, 0]
